Goal: Use online tool/utility: Utilize a website feature to perform a specific function

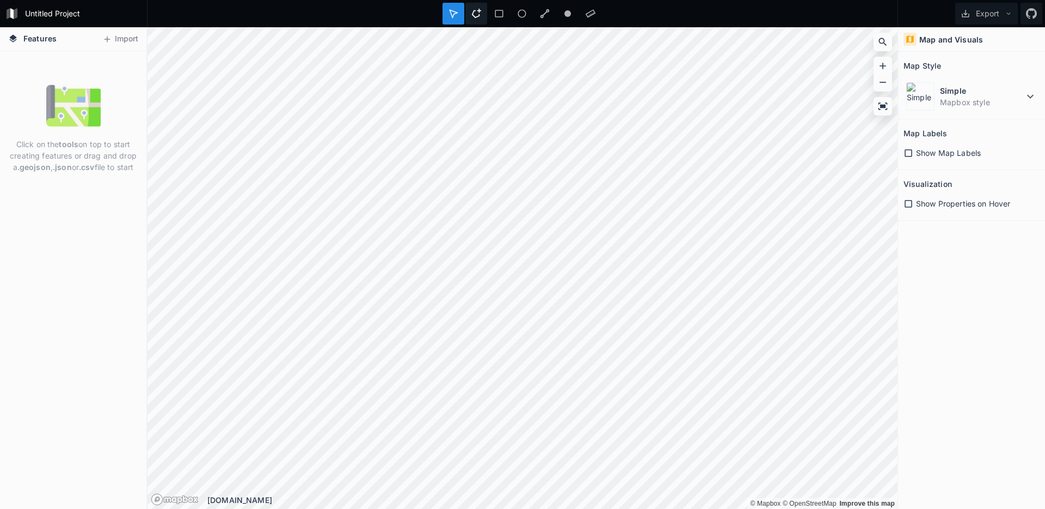
click at [478, 15] on icon at bounding box center [477, 14] width 10 height 10
click at [494, 16] on icon at bounding box center [499, 14] width 10 height 10
click at [499, 13] on icon at bounding box center [499, 14] width 10 height 10
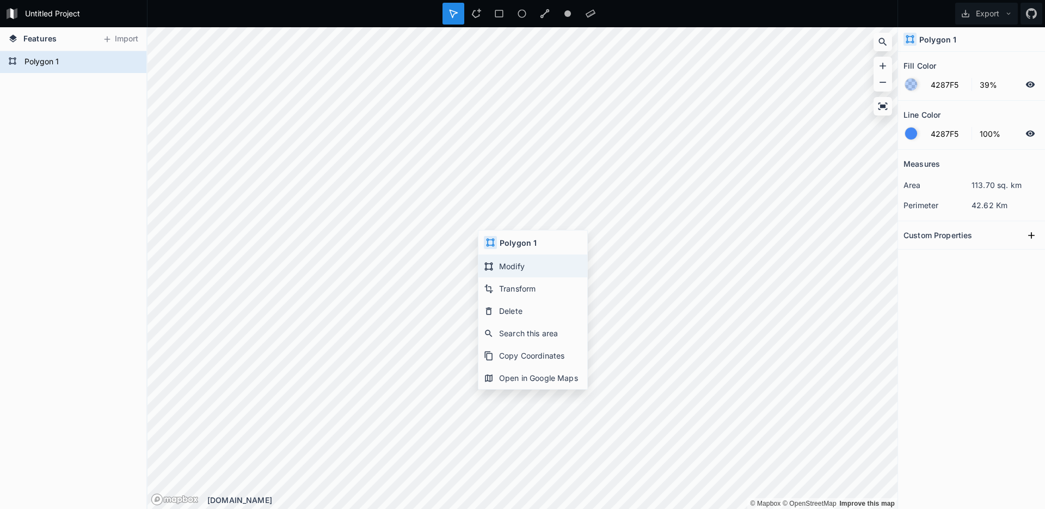
click at [525, 270] on div "Modify" at bounding box center [533, 266] width 109 height 22
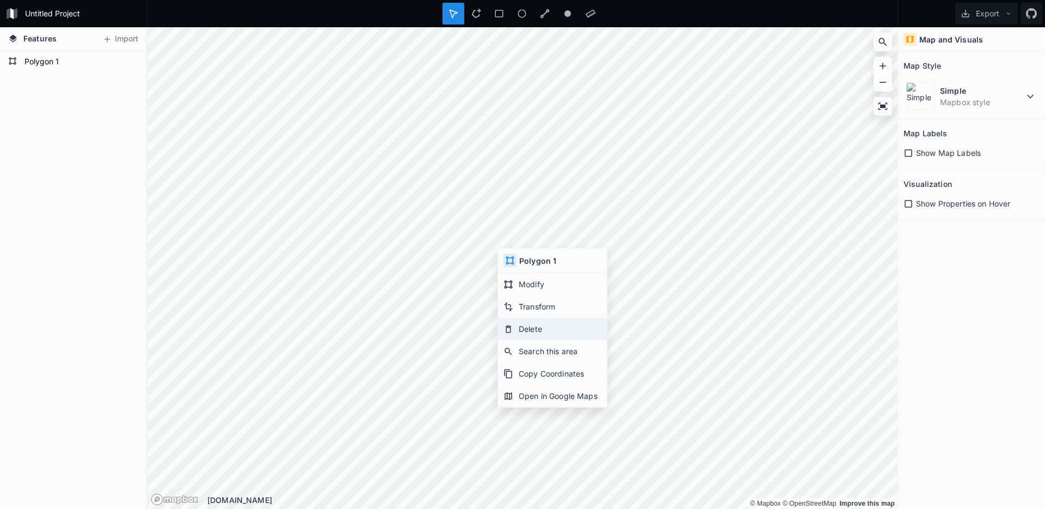
click at [553, 329] on div "Delete" at bounding box center [552, 328] width 109 height 22
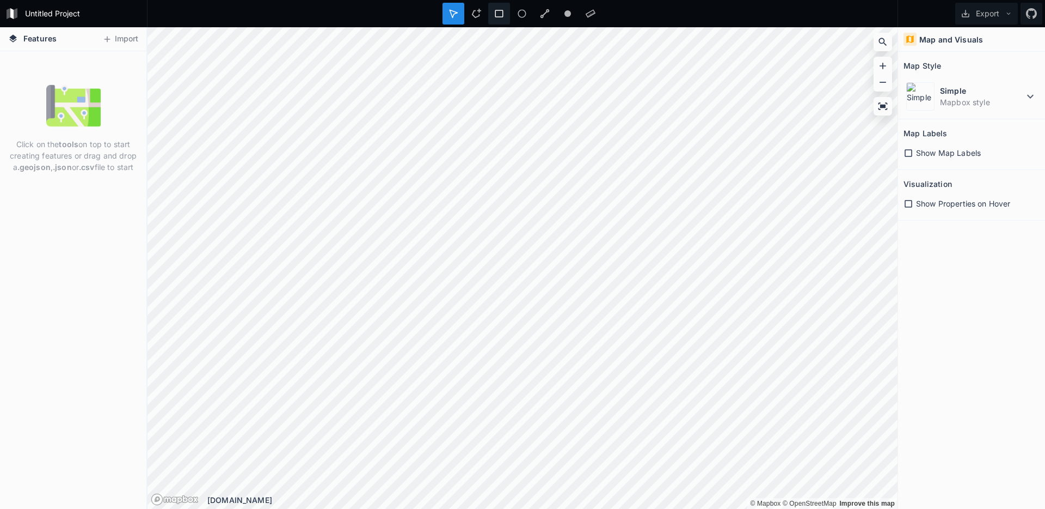
click at [502, 16] on icon at bounding box center [499, 14] width 8 height 8
click at [500, 19] on div at bounding box center [499, 14] width 22 height 22
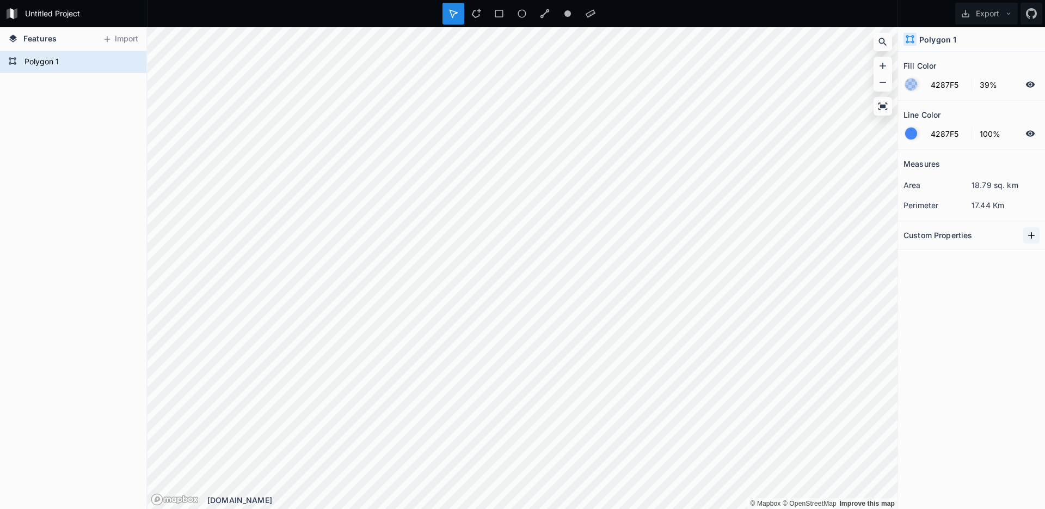
click at [1032, 236] on icon at bounding box center [1032, 235] width 7 height 7
click at [1006, 3] on button "Export" at bounding box center [987, 14] width 63 height 22
click at [993, 65] on div "Export as .geojson" at bounding box center [985, 62] width 109 height 22
click at [987, 15] on button "Export" at bounding box center [987, 14] width 63 height 22
click at [902, 9] on div "Export Export Image Export as .geojson Export as .kml" at bounding box center [971, 13] width 147 height 27
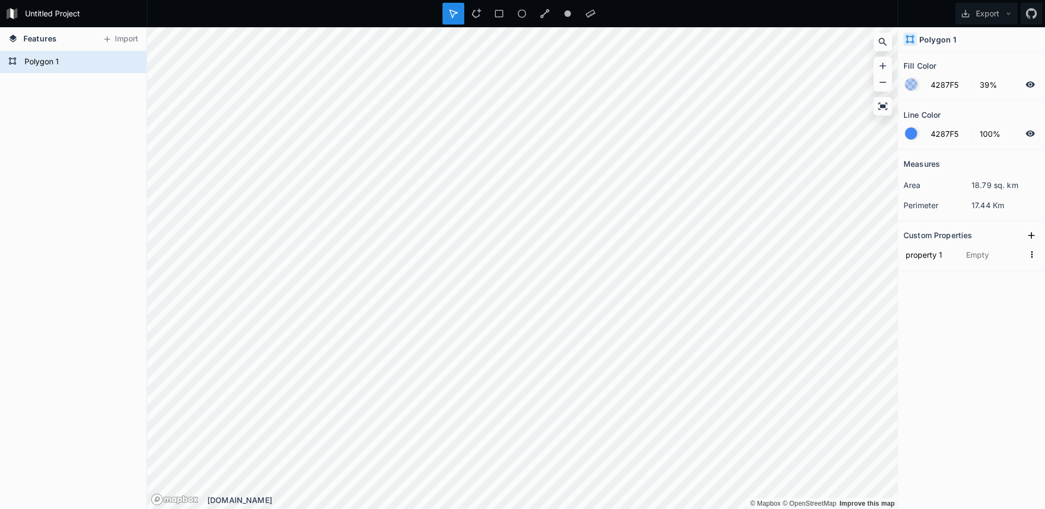
click at [74, 119] on div "Polygon 1" at bounding box center [73, 279] width 146 height 457
